Goal: Information Seeking & Learning: Learn about a topic

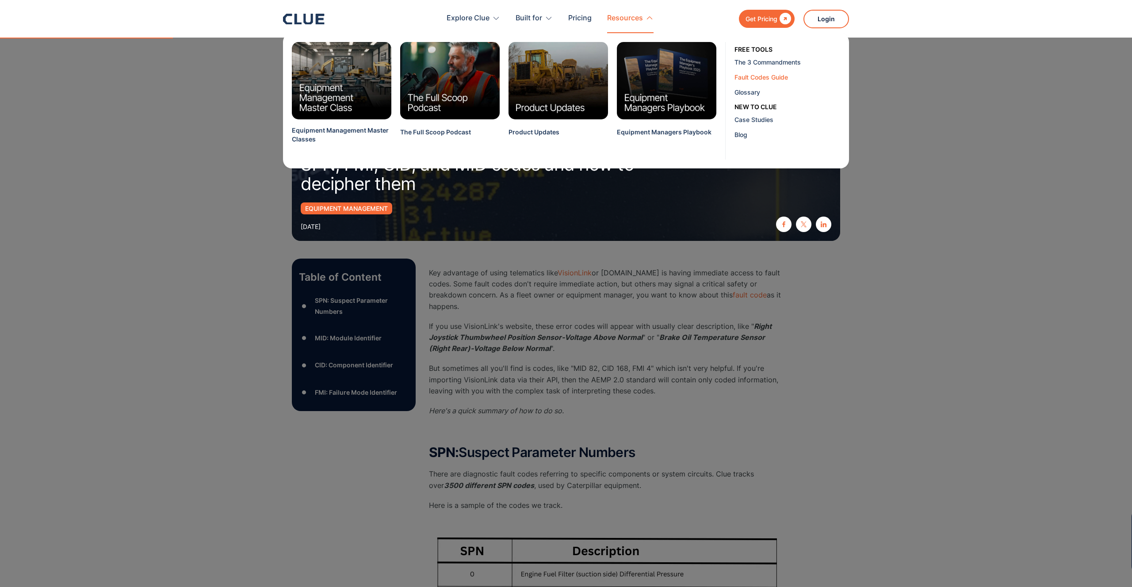
click at [770, 81] on div "Fault Codes Guide" at bounding box center [788, 76] width 108 height 9
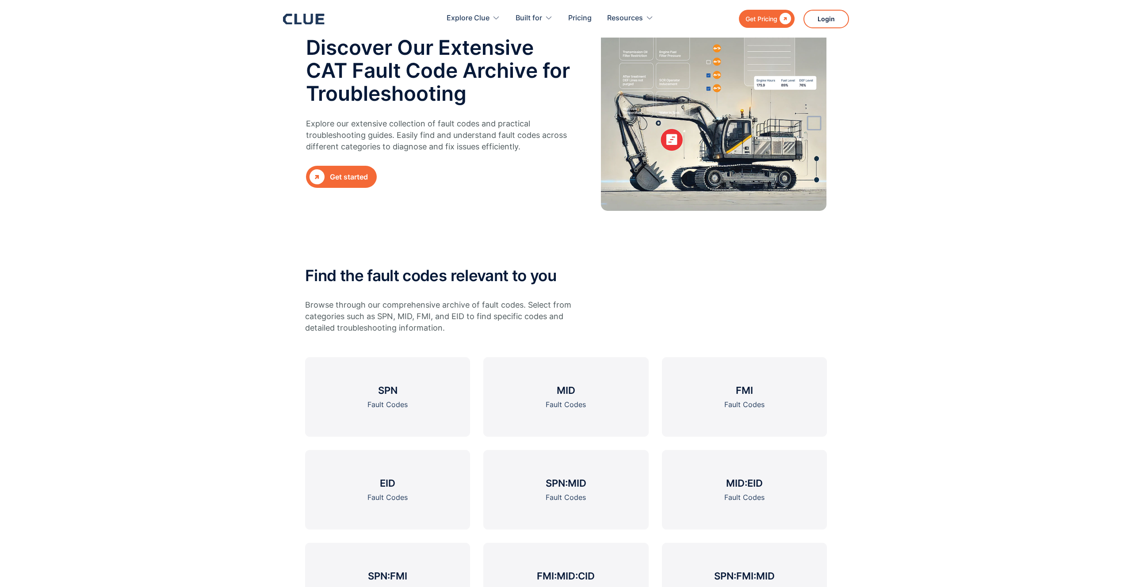
scroll to position [64, 0]
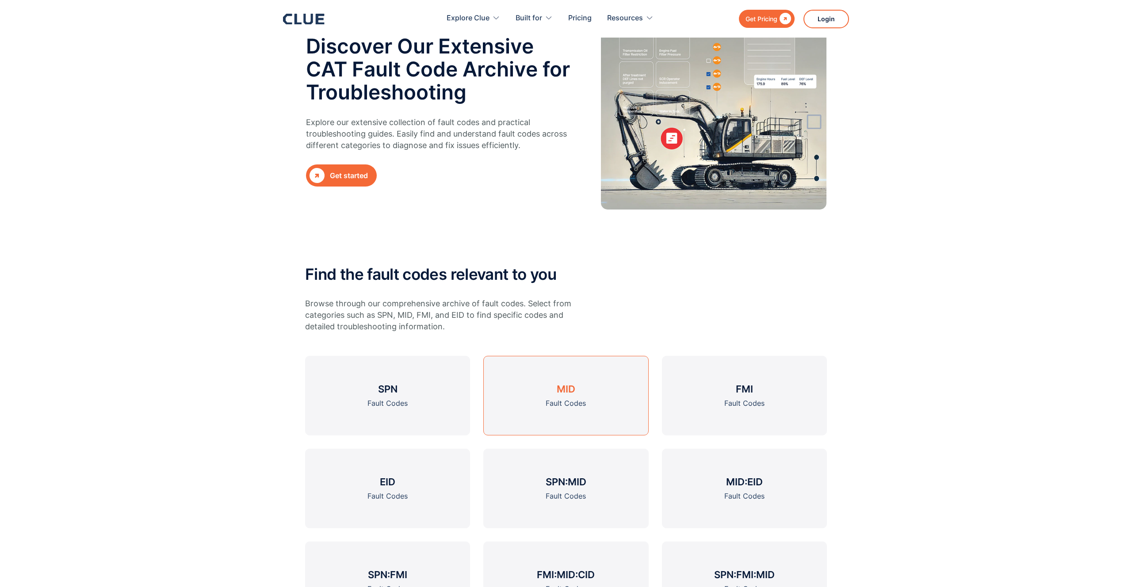
click at [523, 381] on link "MID Fault Codes" at bounding box center [565, 396] width 165 height 80
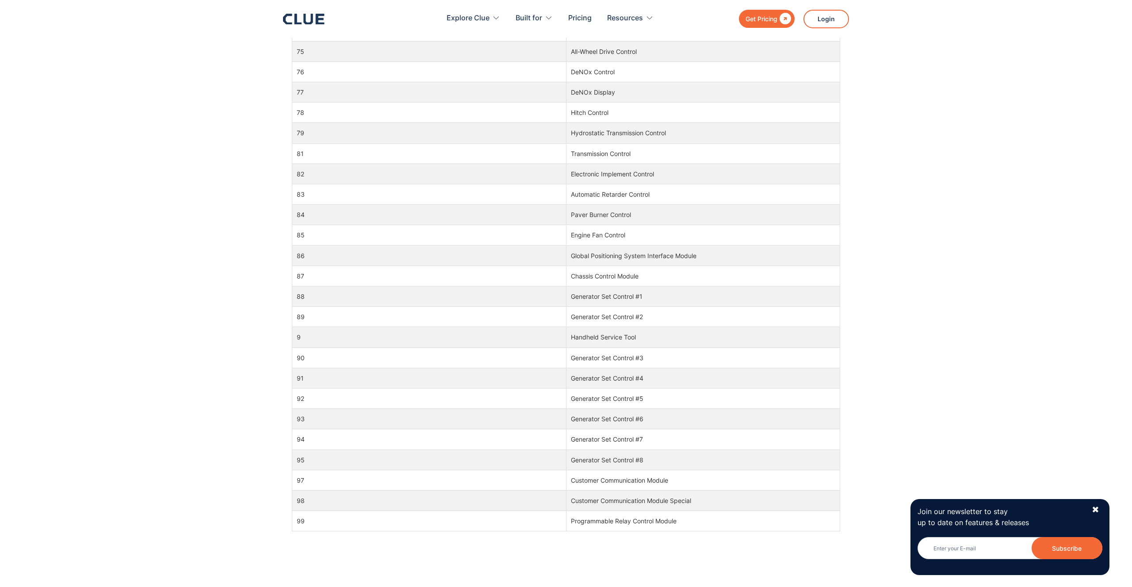
scroll to position [829, 0]
